Goal: Task Accomplishment & Management: Manage account settings

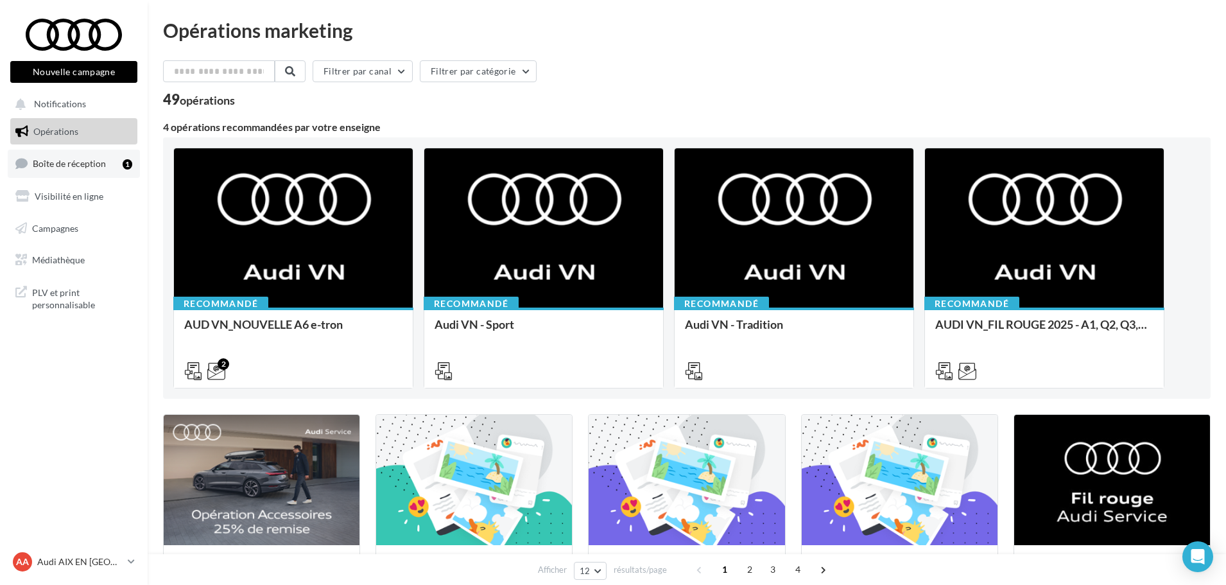
click at [53, 168] on span "Boîte de réception" at bounding box center [69, 163] width 73 height 11
